Goal: Task Accomplishment & Management: Manage account settings

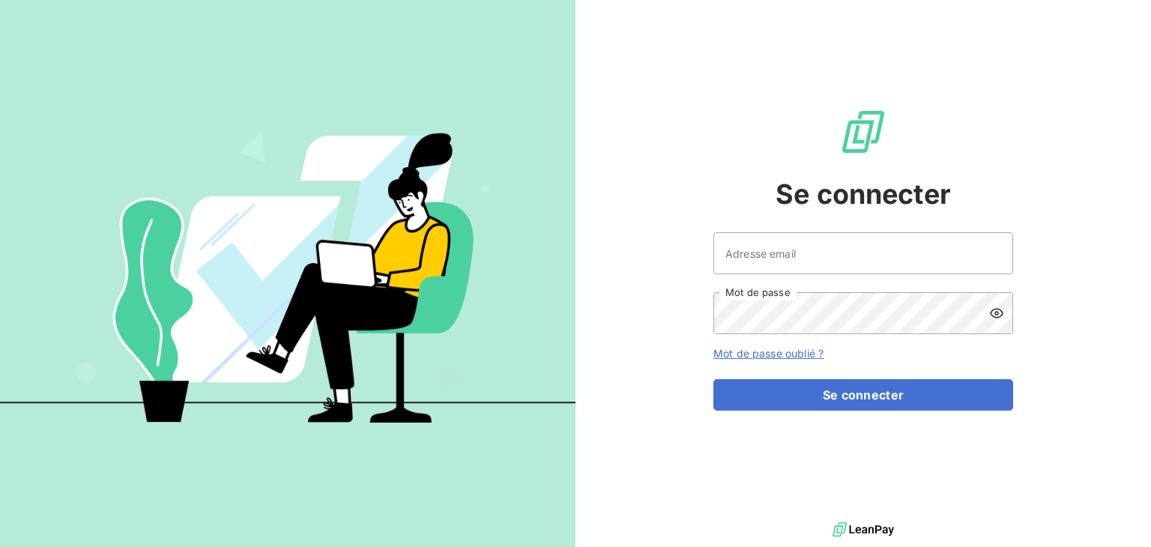
click at [704, 236] on div "Se connecter Adresse email Mot de passe Mot de passe oublié ? Se connecter" at bounding box center [864, 259] width 576 height 519
click at [731, 244] on input "Adresse email" at bounding box center [863, 253] width 300 height 42
type input "[EMAIL_ADDRESS][DOMAIN_NAME]"
click at [713, 379] on button "Se connecter" at bounding box center [863, 394] width 300 height 31
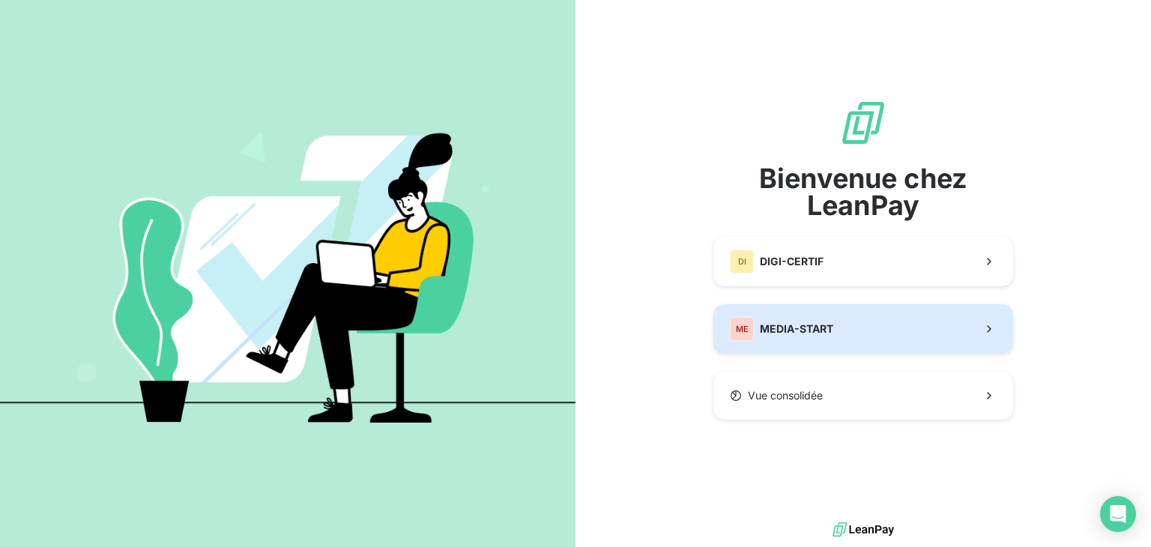
click at [753, 316] on button "ME MEDIA-START" at bounding box center [863, 328] width 300 height 49
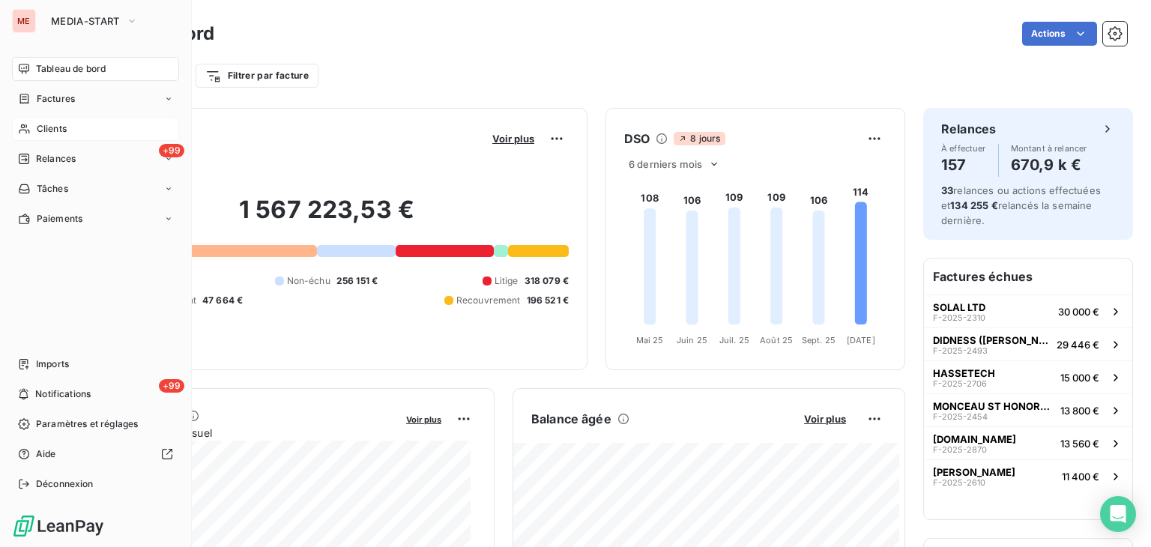
click at [85, 130] on div "Clients" at bounding box center [95, 129] width 167 height 24
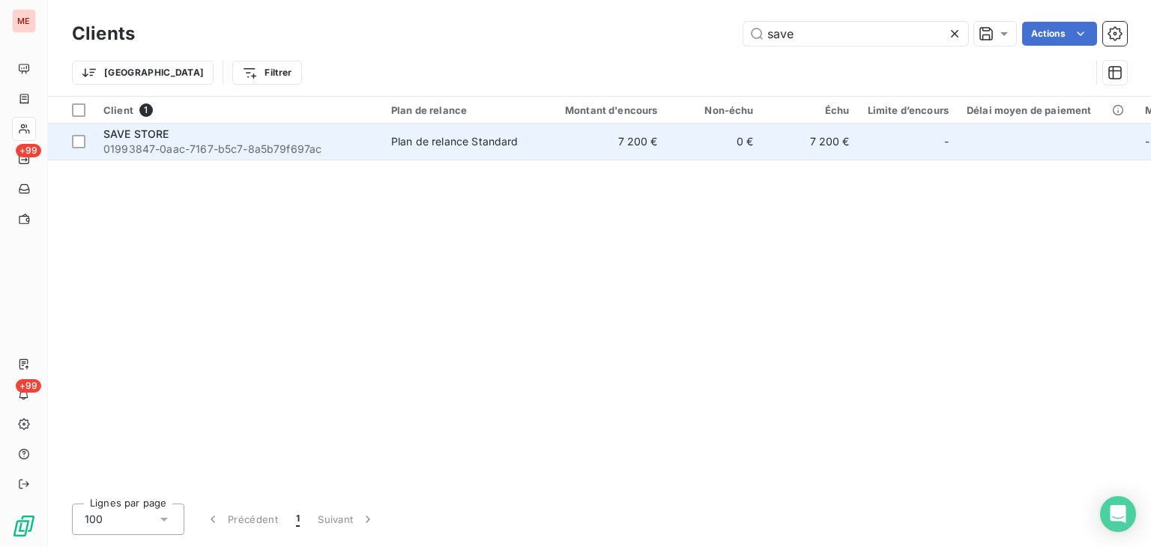
type input "save"
click at [474, 151] on td "Plan de relance Standard" at bounding box center [460, 142] width 156 height 36
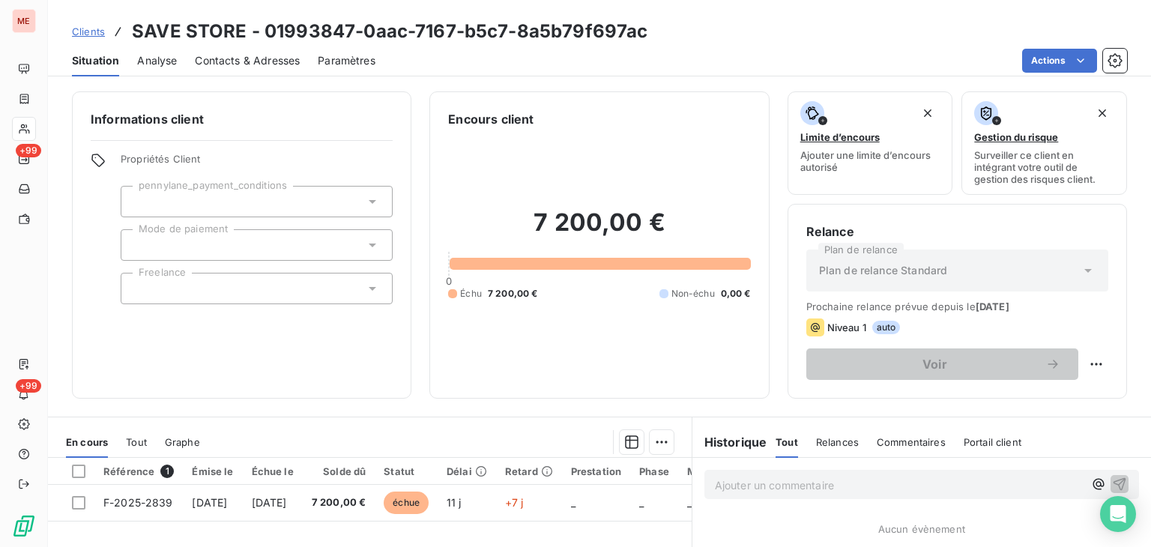
click at [232, 226] on div "Propriétés Client pennylane_payment_conditions Mode de paiement Freelance" at bounding box center [257, 228] width 272 height 151
click at [244, 280] on div at bounding box center [257, 288] width 272 height 31
click at [291, 253] on div at bounding box center [257, 244] width 272 height 31
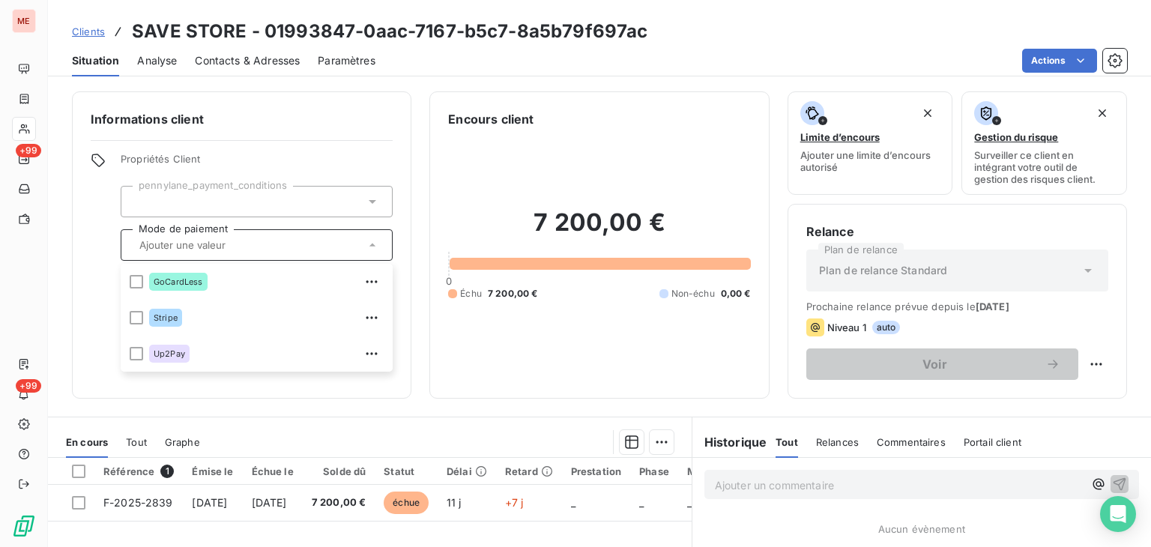
click at [233, 206] on div at bounding box center [257, 201] width 272 height 31
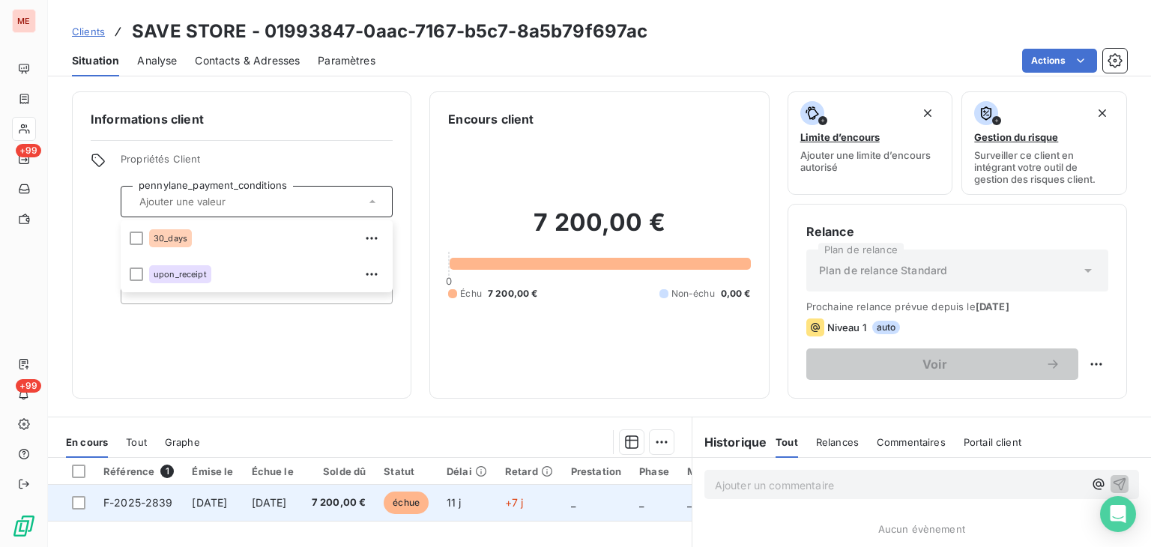
click at [342, 493] on td "7 200,00 €" at bounding box center [339, 503] width 73 height 36
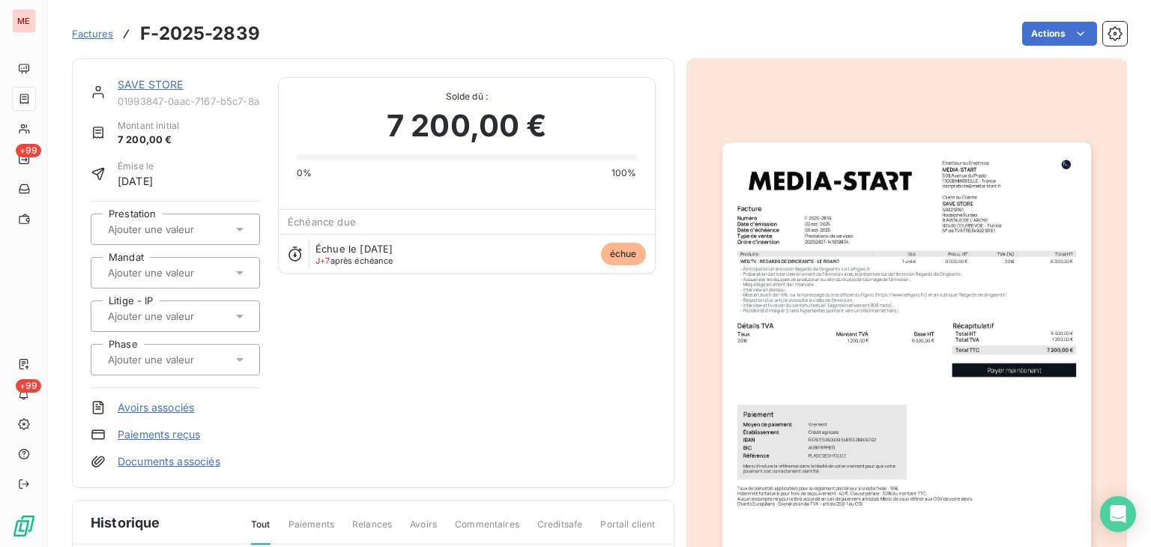
click at [174, 234] on input "text" at bounding box center [181, 229] width 151 height 13
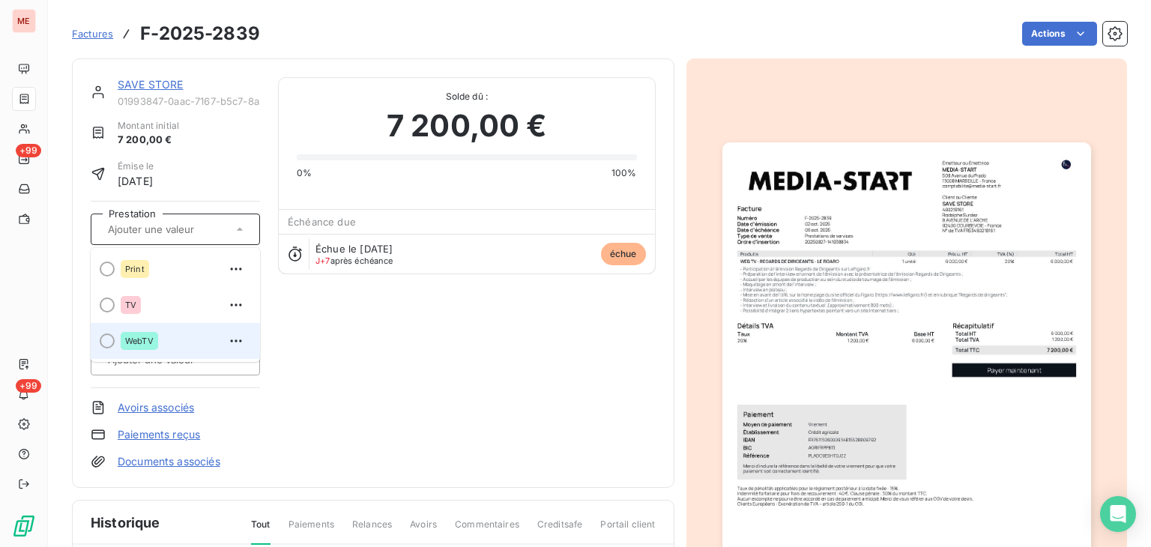
click at [160, 341] on div "WebTV" at bounding box center [184, 341] width 127 height 24
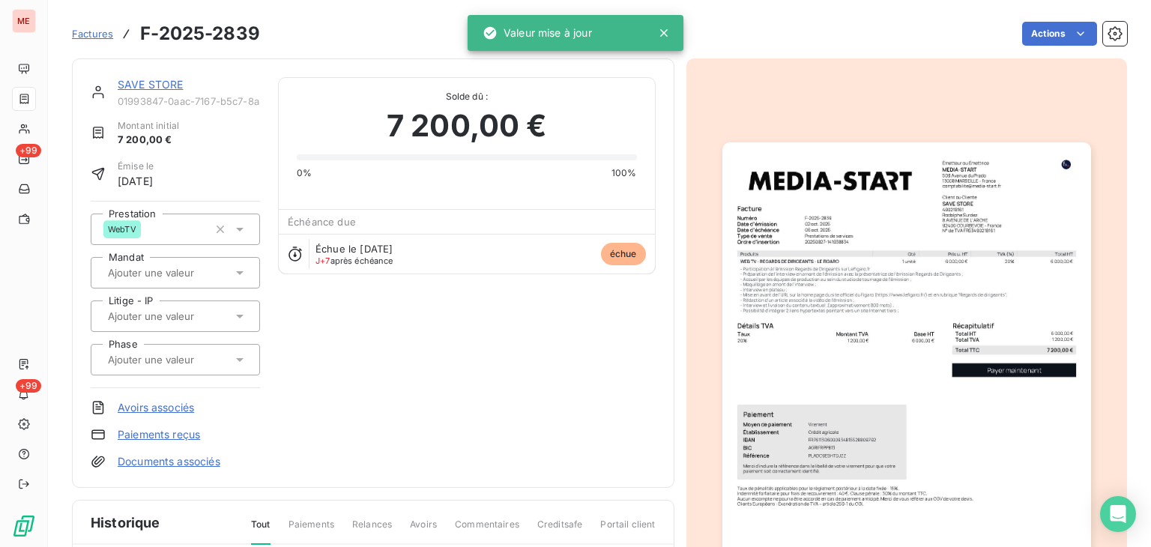
click at [540, 361] on div "SAVE STORE 01993847-0aac-7167-b5c7-8a5b79f697ac Montant initial 7 200,00 € Émis…" at bounding box center [373, 273] width 565 height 392
